Goal: Navigation & Orientation: Find specific page/section

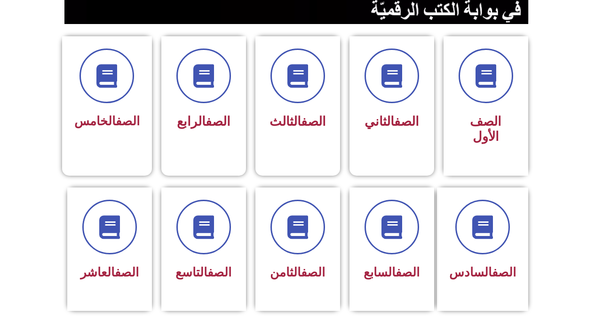
scroll to position [235, 0]
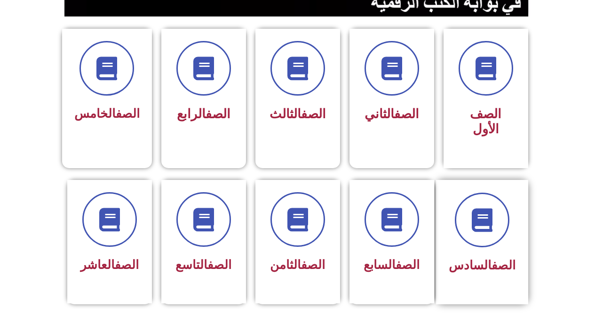
click at [485, 231] on span at bounding box center [482, 219] width 55 height 55
click at [497, 254] on div "الصف السادس" at bounding box center [482, 265] width 67 height 23
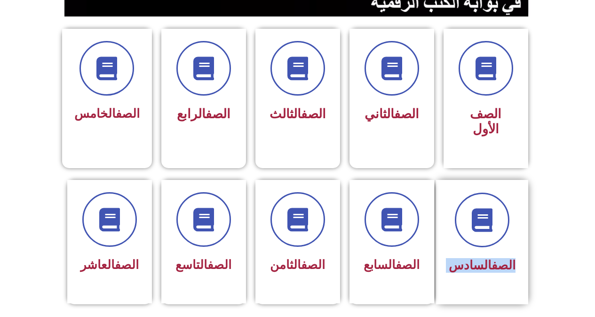
click at [497, 254] on div "الصف السادس" at bounding box center [482, 265] width 67 height 23
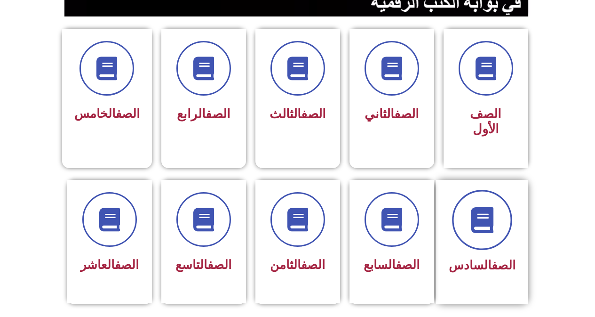
click at [485, 224] on span at bounding box center [482, 220] width 60 height 60
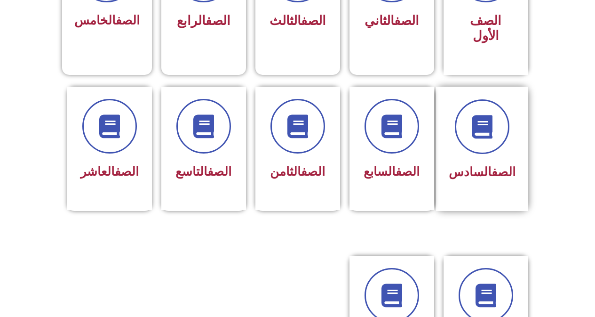
scroll to position [329, 0]
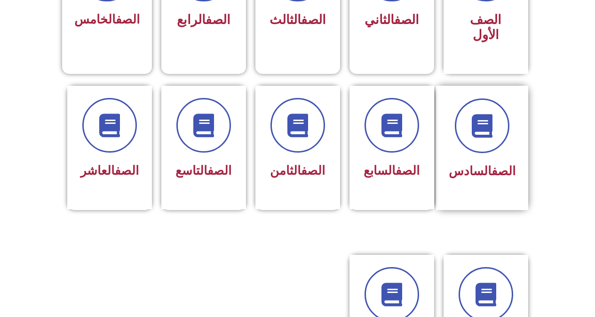
click at [485, 139] on div "الصف السادس" at bounding box center [482, 140] width 67 height 85
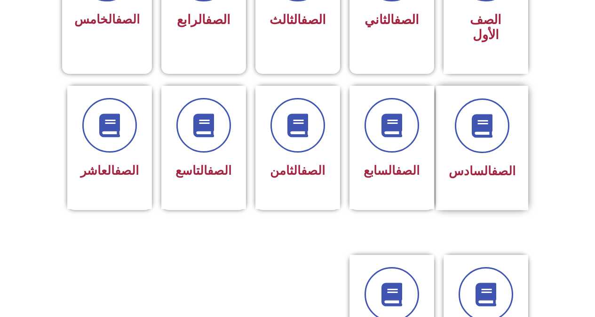
click at [485, 139] on div "الصف السادس" at bounding box center [482, 140] width 67 height 85
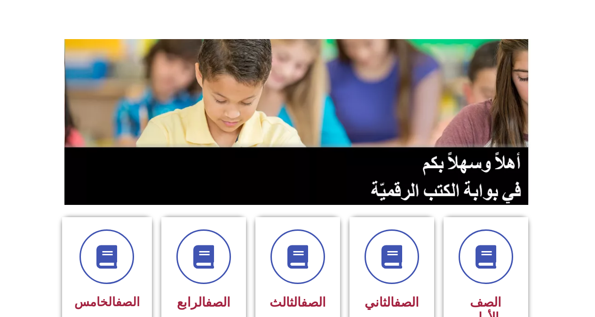
scroll to position [0, 0]
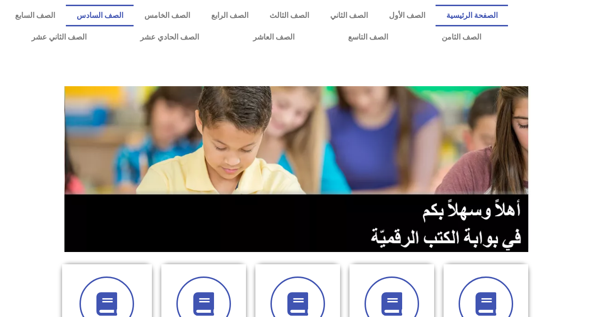
click at [134, 15] on link "الصف السادس" at bounding box center [100, 16] width 68 height 22
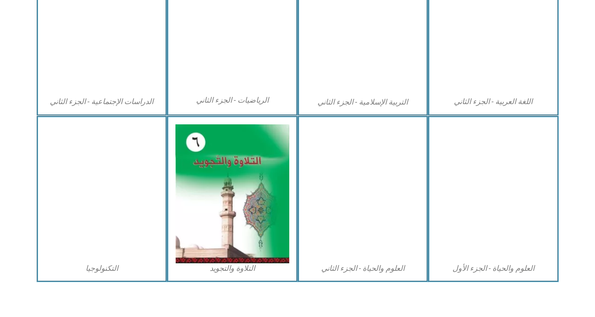
scroll to position [517, 0]
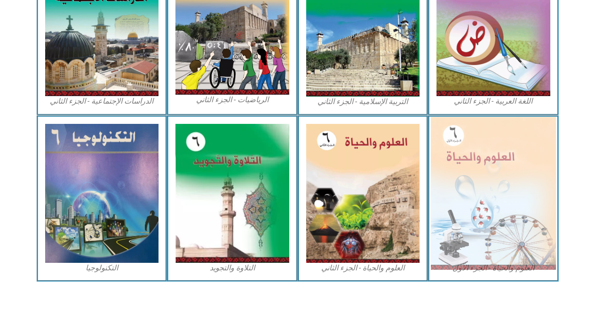
click at [481, 174] on img at bounding box center [493, 193] width 125 height 152
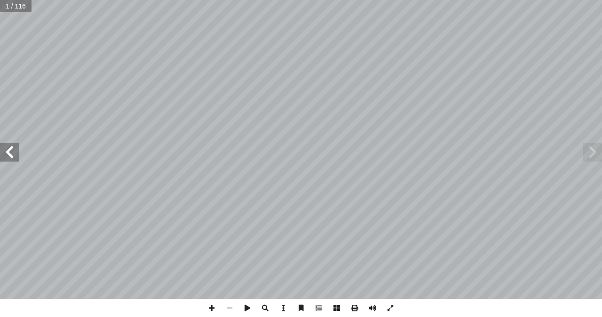
click at [7, 157] on span at bounding box center [9, 152] width 19 height 19
click at [9, 152] on span at bounding box center [9, 152] width 19 height 19
click at [214, 309] on span at bounding box center [212, 308] width 18 height 18
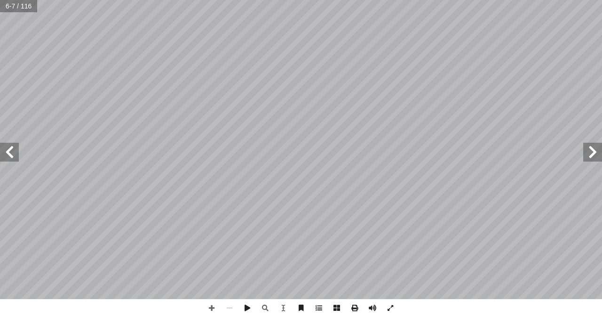
click at [10, 152] on span at bounding box center [9, 152] width 19 height 19
click at [211, 304] on span at bounding box center [212, 308] width 18 height 18
